Goal: Check status: Check status

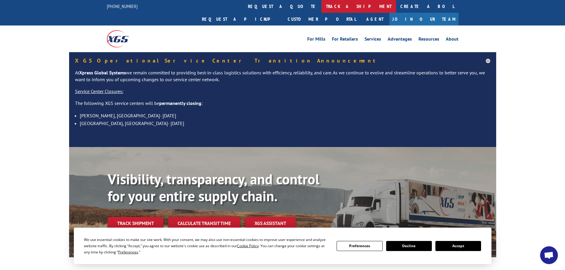
click at [322, 2] on link "track a shipment" at bounding box center [359, 6] width 74 height 13
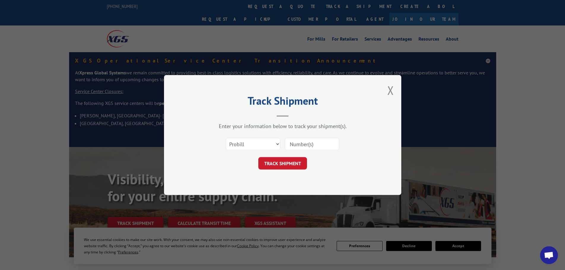
click at [301, 144] on input at bounding box center [312, 144] width 55 height 12
paste input "2841973"
type input "2841973"
click at [293, 165] on button "TRACK SHIPMENT" at bounding box center [282, 163] width 49 height 12
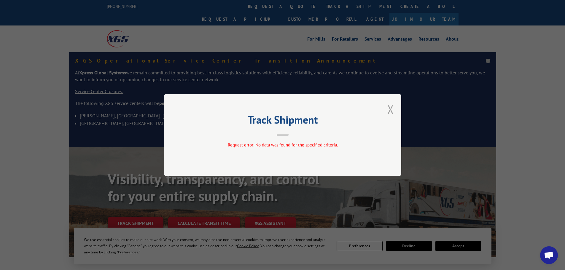
click at [389, 108] on button "Close modal" at bounding box center [391, 109] width 7 height 16
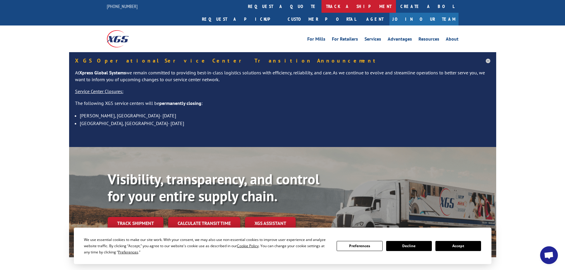
click at [322, 2] on link "track a shipment" at bounding box center [359, 6] width 74 height 13
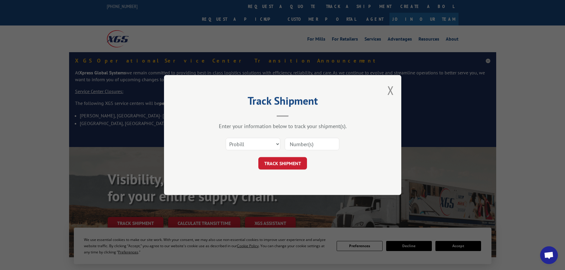
drag, startPoint x: 253, startPoint y: 135, endPoint x: 252, endPoint y: 149, distance: 13.7
click at [252, 139] on div "Select category... Probill BOL PO" at bounding box center [283, 144] width 178 height 20
click at [252, 149] on select "Select category... Probill BOL PO" at bounding box center [253, 144] width 55 height 12
select select "bol"
click at [226, 138] on select "Select category... Probill BOL PO" at bounding box center [253, 144] width 55 height 12
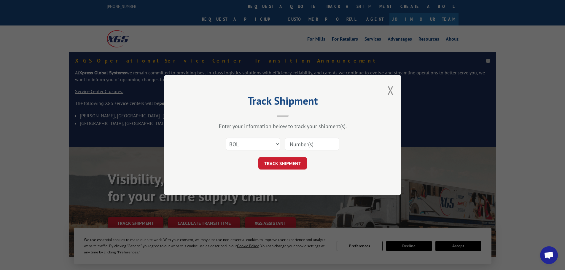
click at [293, 152] on div "Select category... Probill BOL PO" at bounding box center [283, 144] width 178 height 20
click at [300, 144] on input at bounding box center [312, 144] width 55 height 12
paste input "2841973"
type input "2841973"
click at [294, 159] on button "TRACK SHIPMENT" at bounding box center [282, 163] width 49 height 12
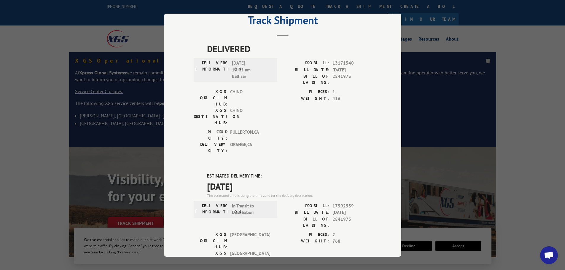
scroll to position [30, 0]
